Goal: Check status: Check status

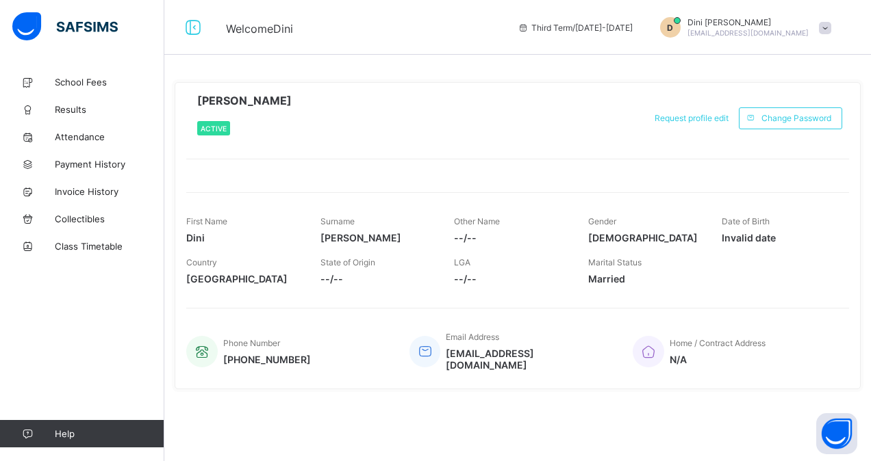
click at [870, 390] on html "Welcome Dini Third Term / [DATE]-[DATE] D [PERSON_NAME] [EMAIL_ADDRESS][DOMAIN_…" at bounding box center [435, 230] width 871 height 461
click at [62, 105] on span "Results" at bounding box center [110, 109] width 110 height 11
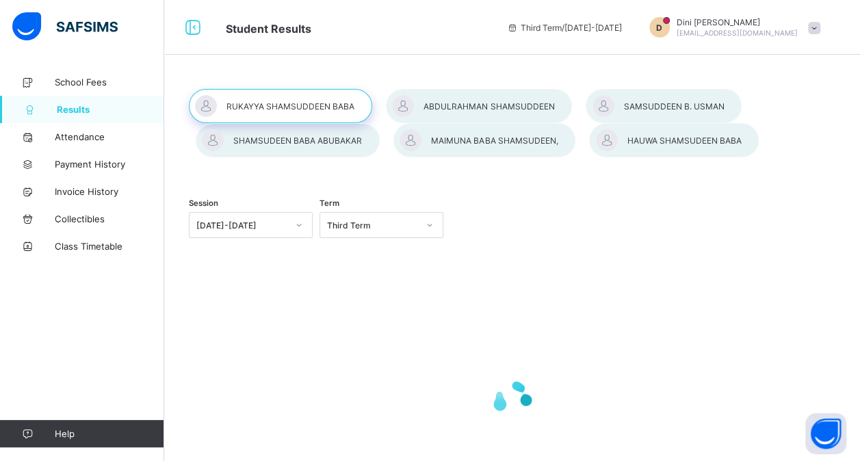
click at [301, 139] on div at bounding box center [288, 140] width 184 height 34
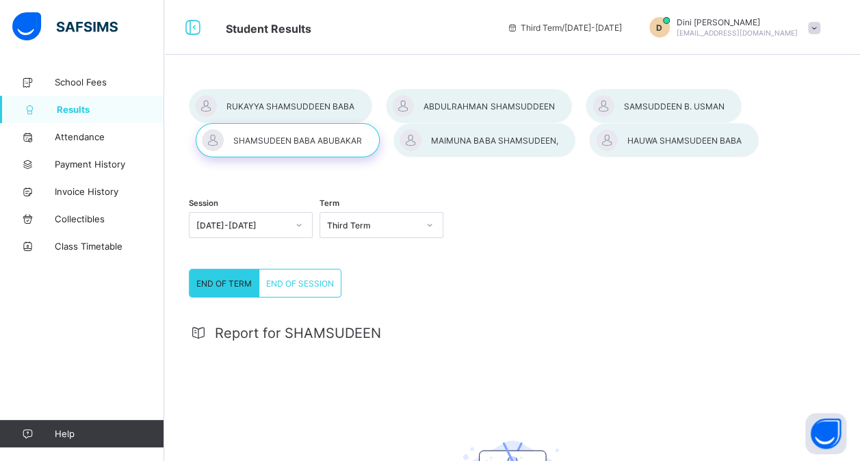
click at [298, 141] on div at bounding box center [288, 140] width 184 height 34
click at [289, 286] on span "END OF SESSION" at bounding box center [300, 284] width 68 height 10
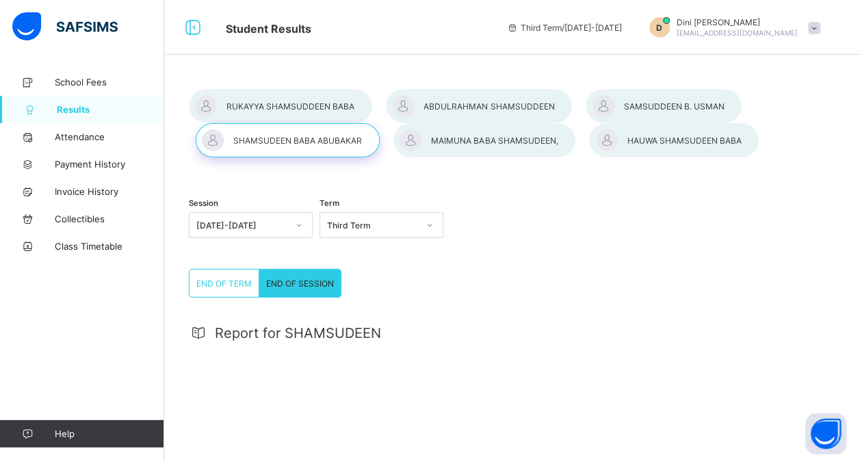
click at [275, 135] on div at bounding box center [288, 140] width 184 height 34
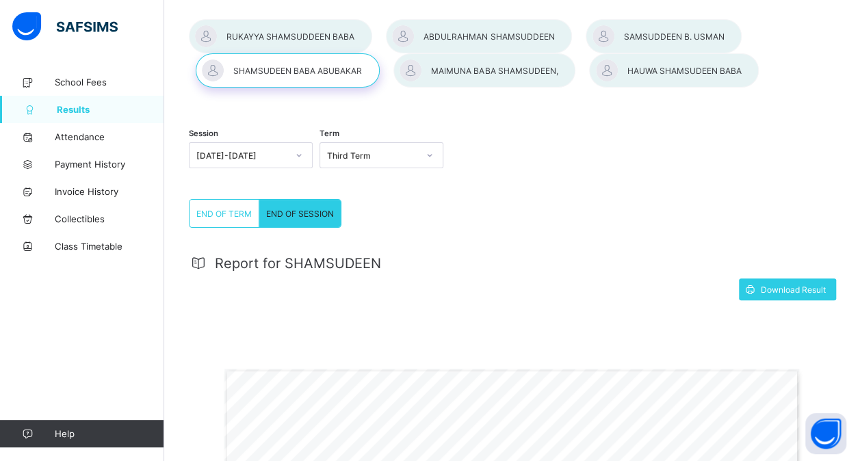
scroll to position [69, 0]
click at [270, 40] on div at bounding box center [280, 37] width 183 height 34
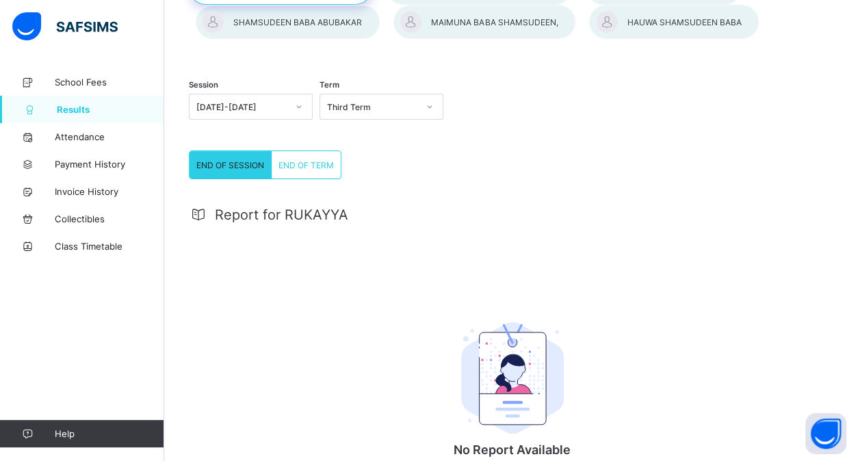
scroll to position [222, 0]
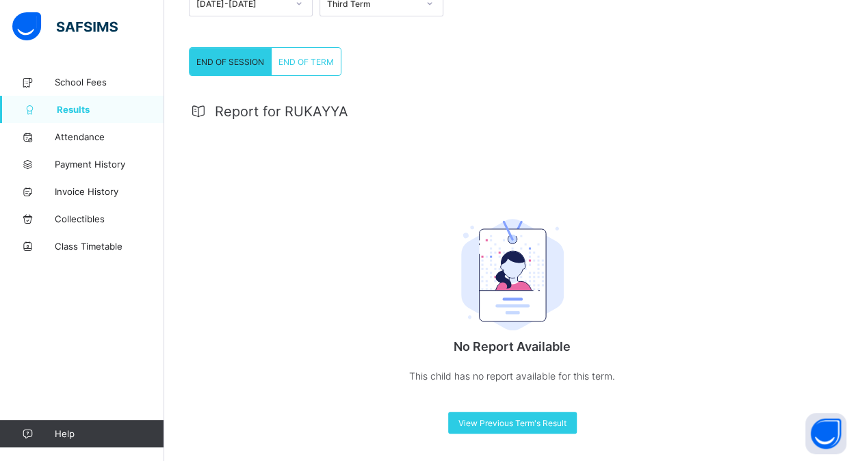
click at [307, 60] on span "END OF TERM" at bounding box center [306, 62] width 55 height 10
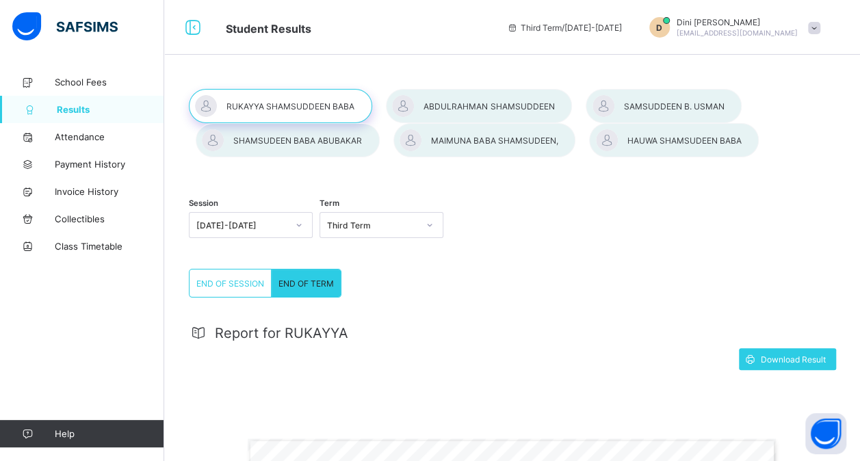
scroll to position [0, 0]
click at [483, 105] on div at bounding box center [479, 106] width 186 height 34
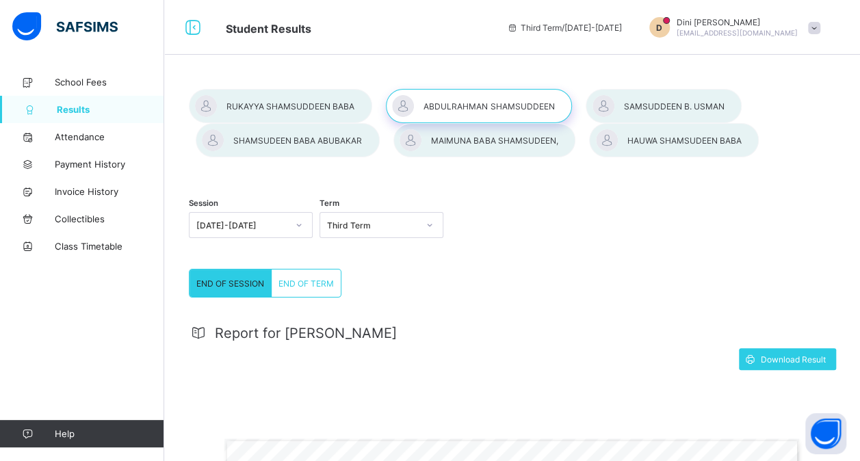
click at [659, 105] on div at bounding box center [664, 106] width 156 height 34
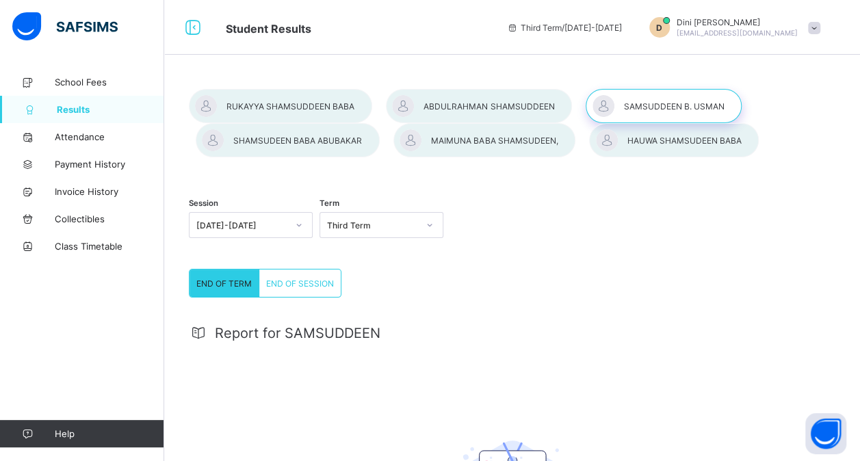
click at [301, 285] on span "END OF SESSION" at bounding box center [300, 284] width 68 height 10
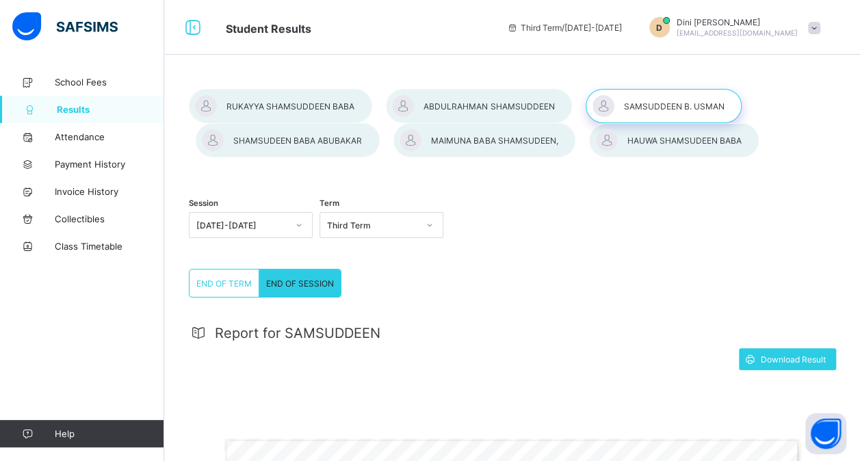
click at [647, 136] on div at bounding box center [674, 140] width 170 height 34
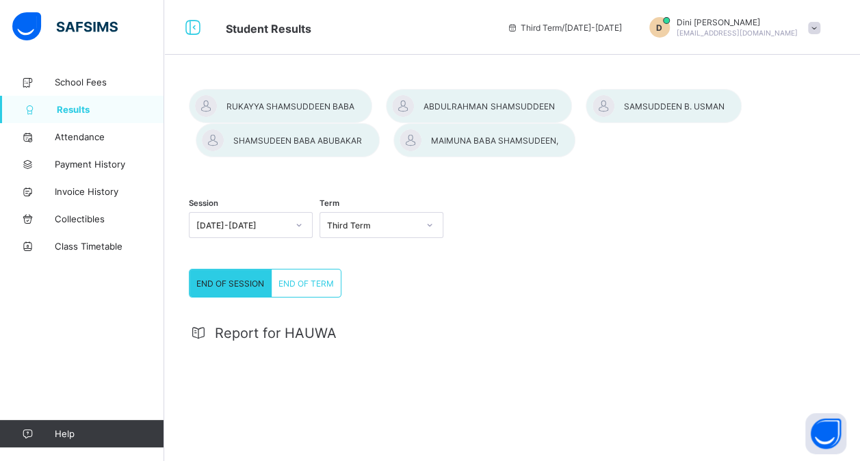
click at [311, 274] on div "END OF TERM" at bounding box center [306, 283] width 69 height 27
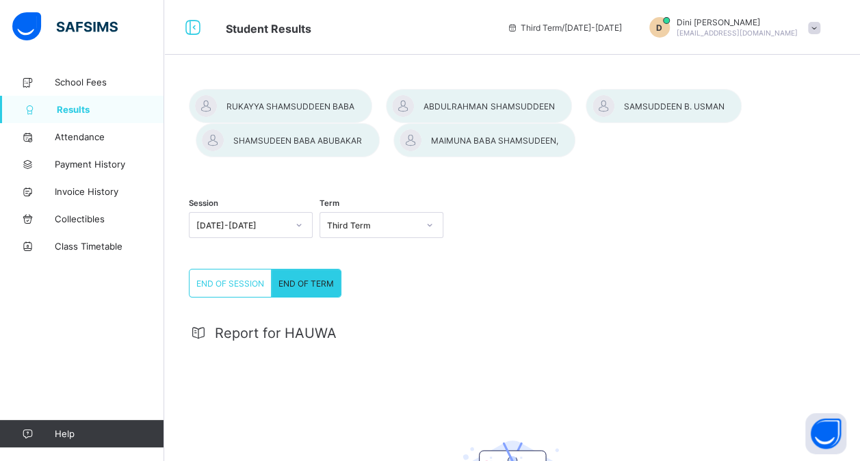
click at [298, 279] on span "END OF TERM" at bounding box center [306, 284] width 55 height 10
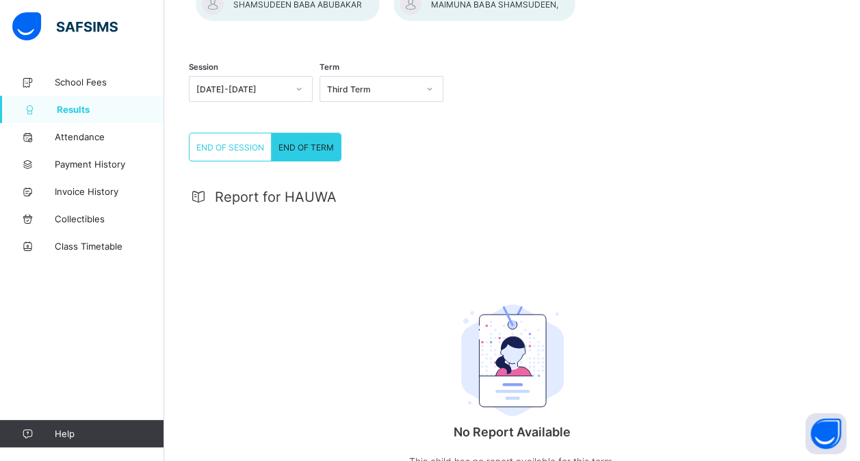
scroll to position [164, 0]
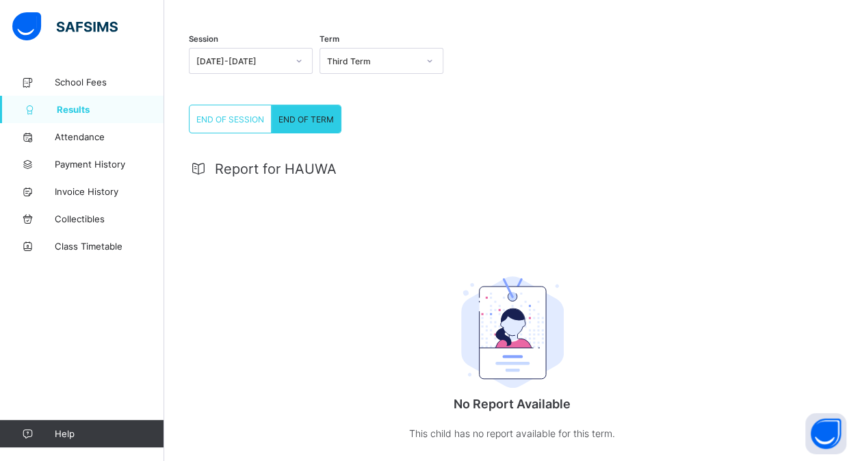
click at [220, 114] on div "END OF SESSION" at bounding box center [231, 118] width 82 height 27
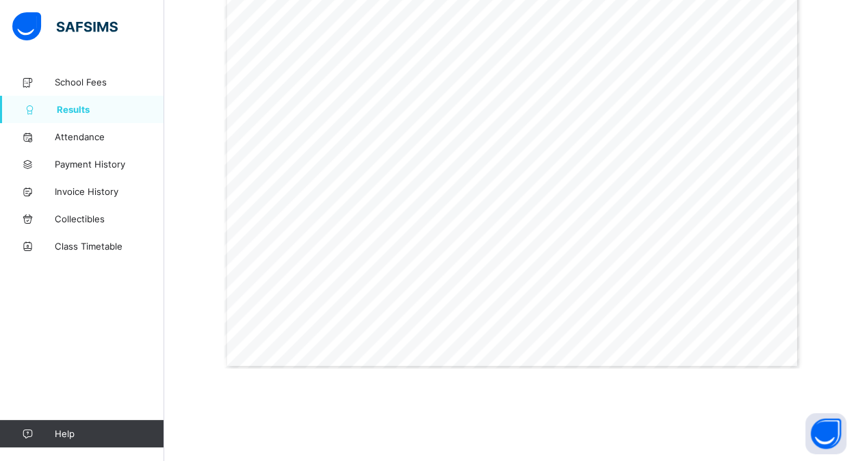
scroll to position [480, 0]
